Goal: Transaction & Acquisition: Book appointment/travel/reservation

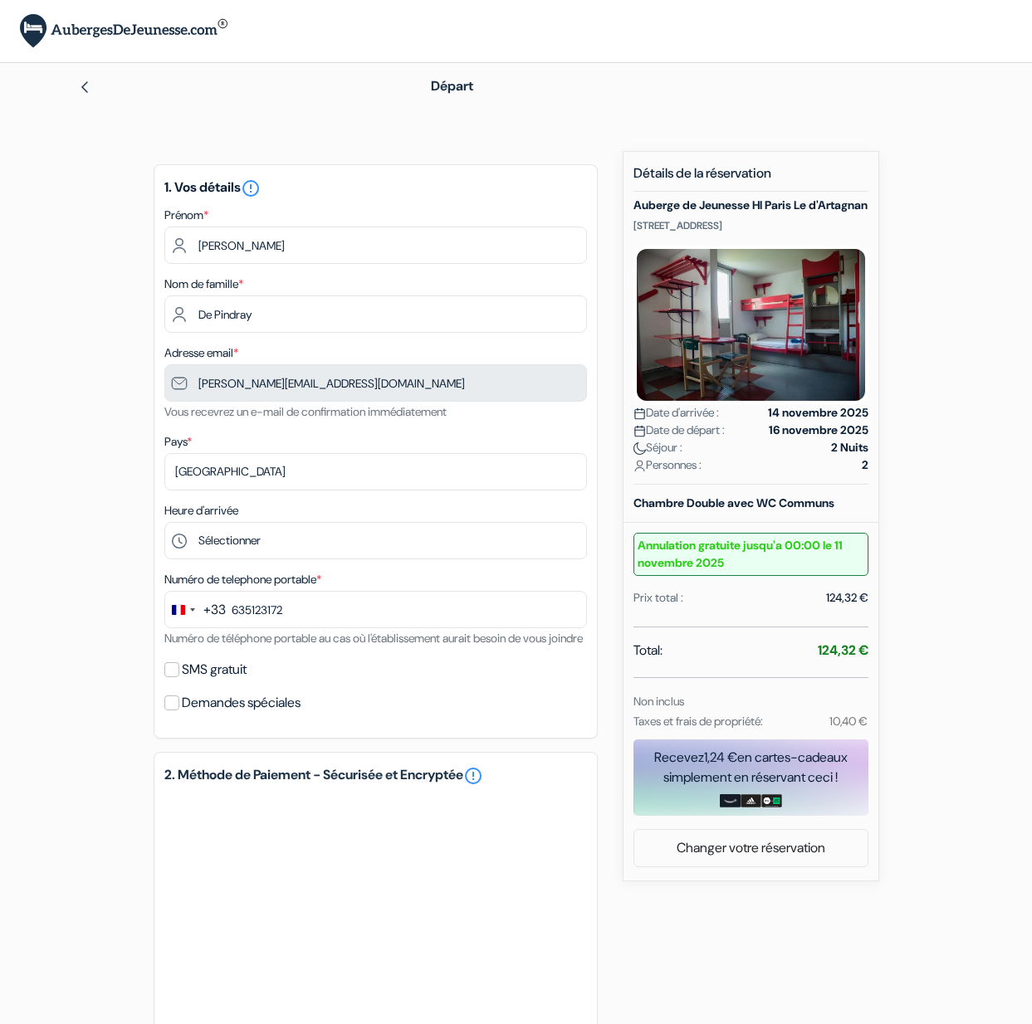
type input "6 35 12 31 72"
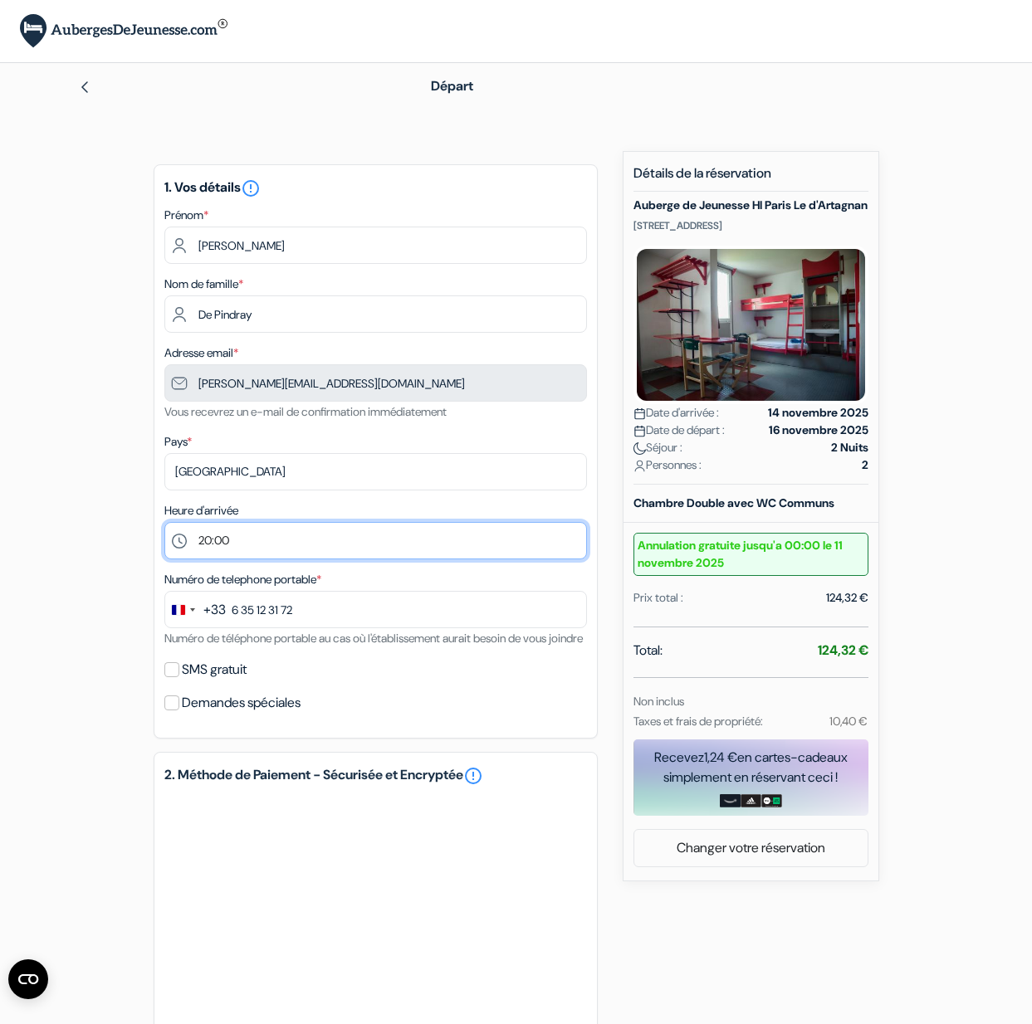
click at [164, 522] on select "Sélectionner 15:00 16:00 17:00 18:00 19:00 20:00 21:00 22:00 23:00 0:00" at bounding box center [375, 540] width 422 height 37
select select "21"
click at [164, 522] on select "Sélectionner 15:00 16:00 17:00 18:00 19:00 20:00 21:00 22:00 23:00 0:00" at bounding box center [375, 540] width 422 height 37
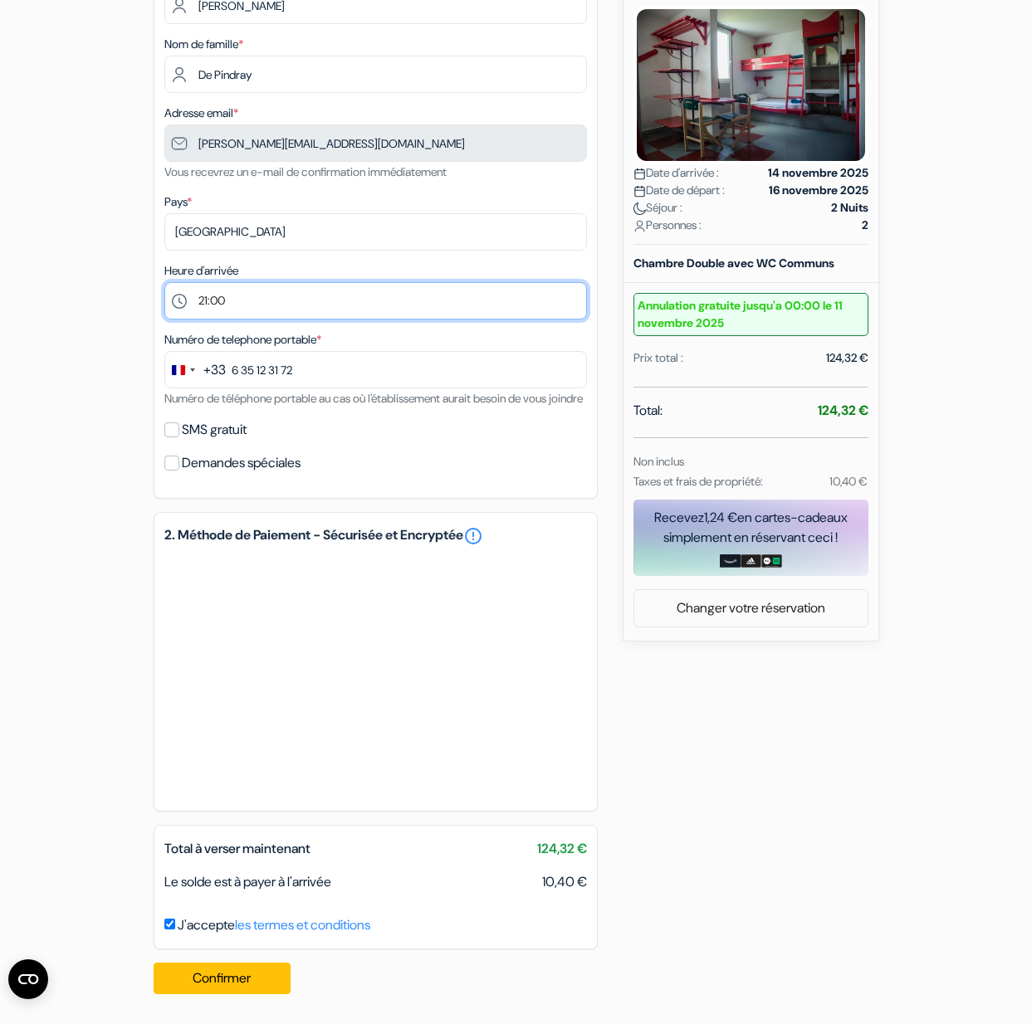
scroll to position [260, 0]
click at [169, 429] on input "SMS gratuit" at bounding box center [171, 429] width 15 height 15
checkbox input "true"
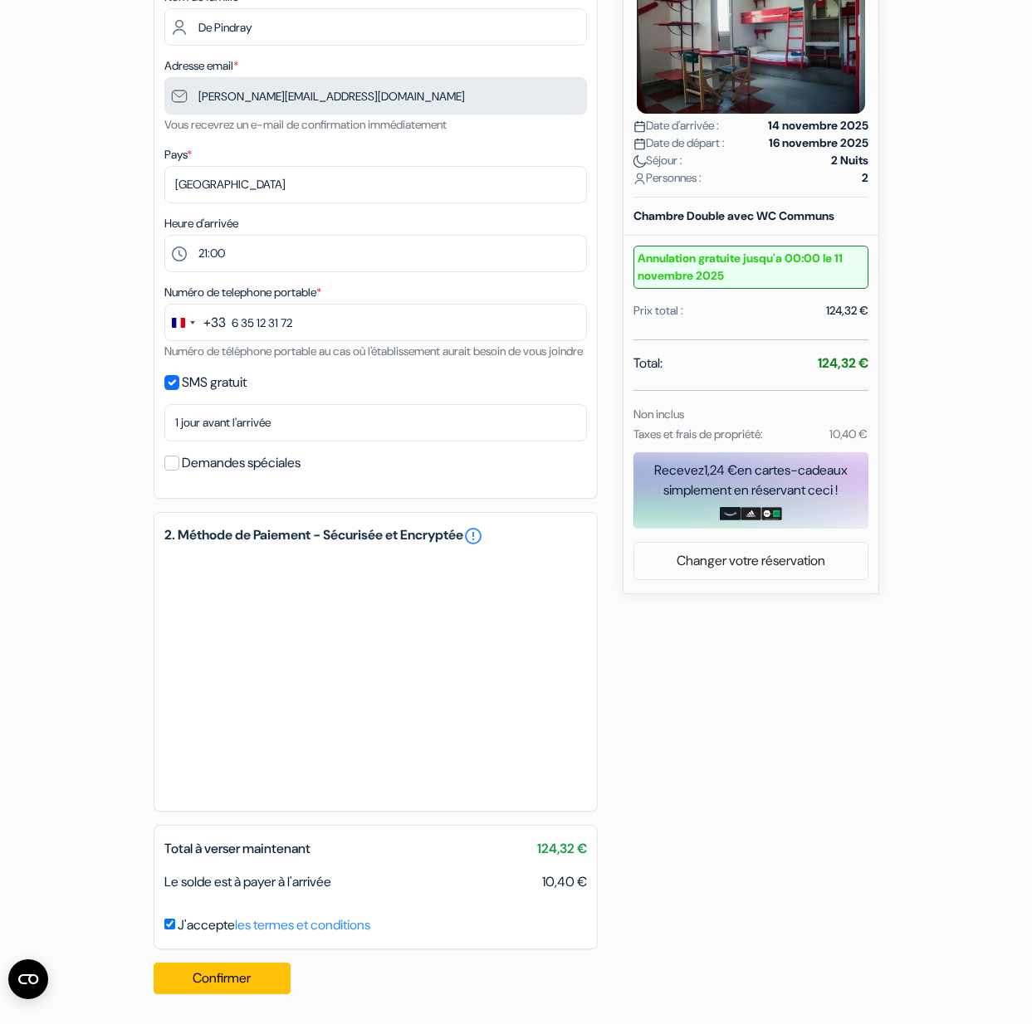
scroll to position [307, 0]
click at [236, 983] on button "Confirmer Loading..." at bounding box center [223, 979] width 138 height 32
click at [268, 976] on button "Confirmer Loading..." at bounding box center [223, 979] width 138 height 32
click at [249, 978] on button "Confirmer Loading..." at bounding box center [223, 979] width 138 height 32
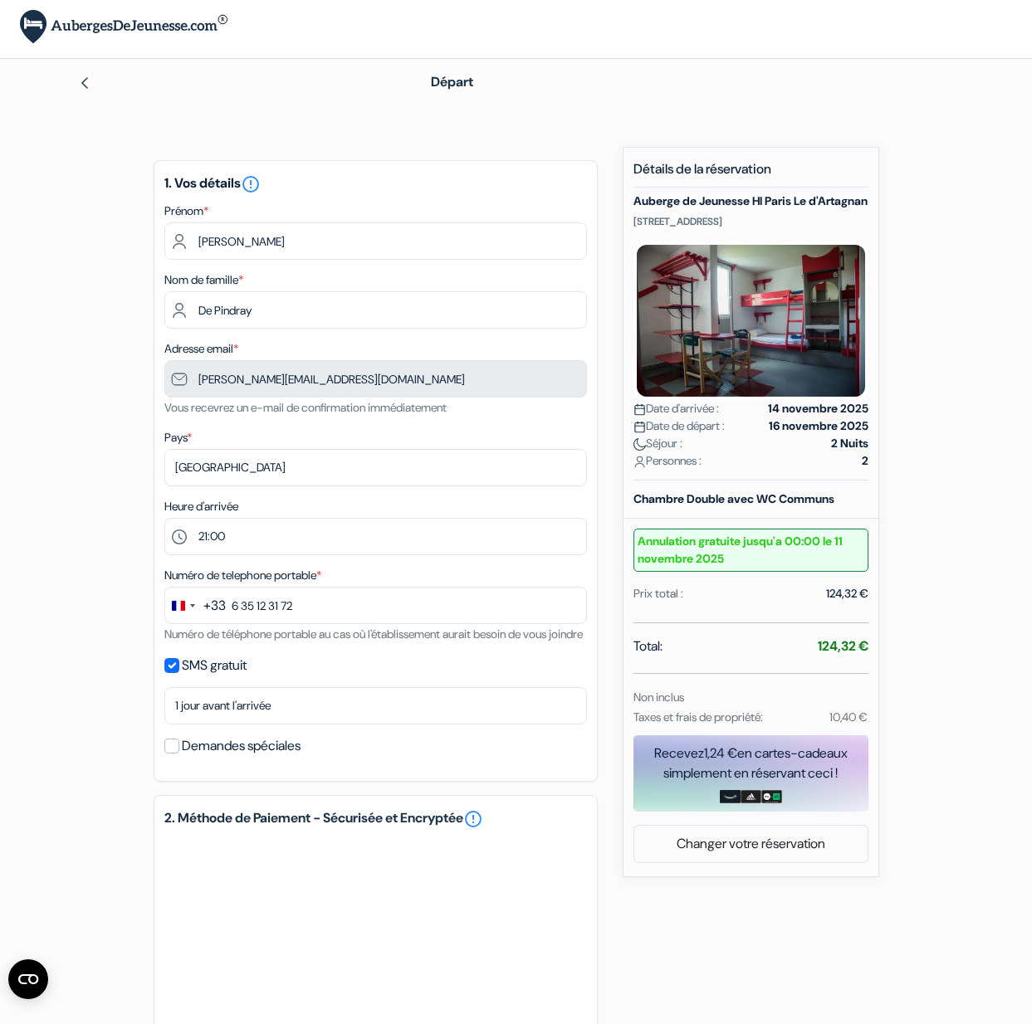
scroll to position [0, 0]
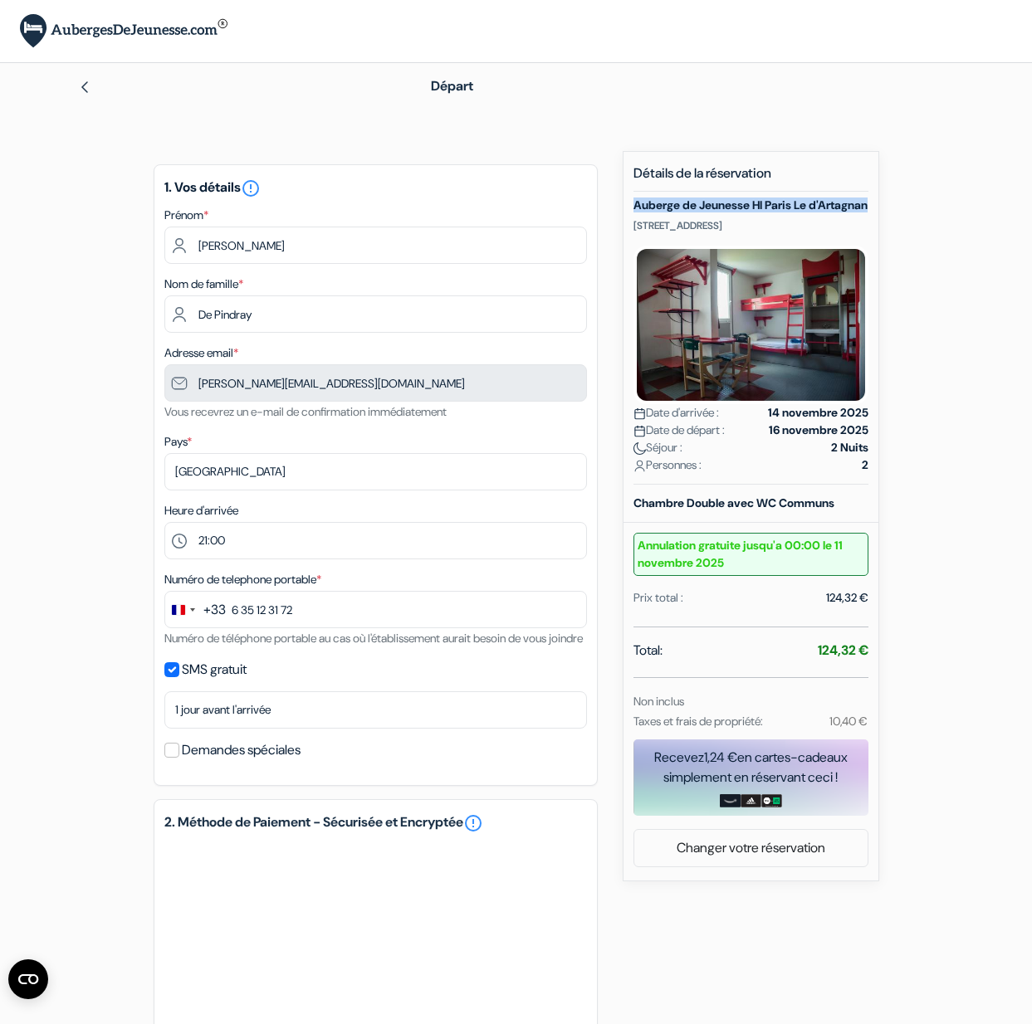
drag, startPoint x: 713, startPoint y: 217, endPoint x: 613, endPoint y: 208, distance: 100.9
click at [613, 208] on div "add_box Auberge de Jeunesse HI Paris Le d'Artagnan [STREET_ADDRESS] Détails de …" at bounding box center [516, 723] width 946 height 1144
copy h5 "Auberge de Jeunesse HI Paris Le d'Artagnan"
